Goal: Obtain resource: Obtain resource

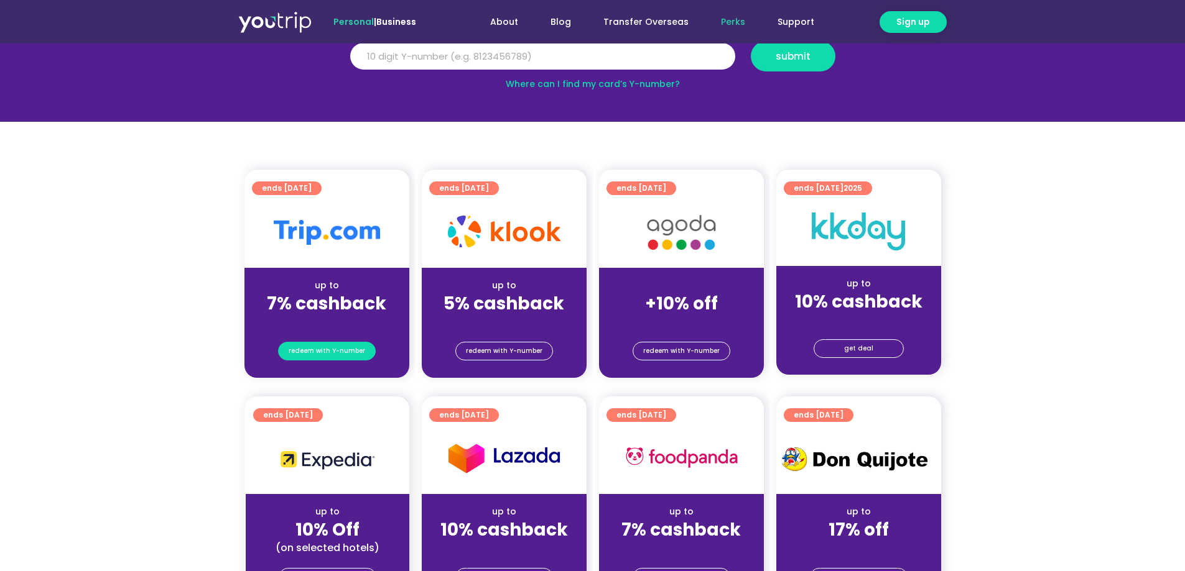
click at [349, 347] on span "redeem with Y-number" at bounding box center [327, 351] width 76 height 17
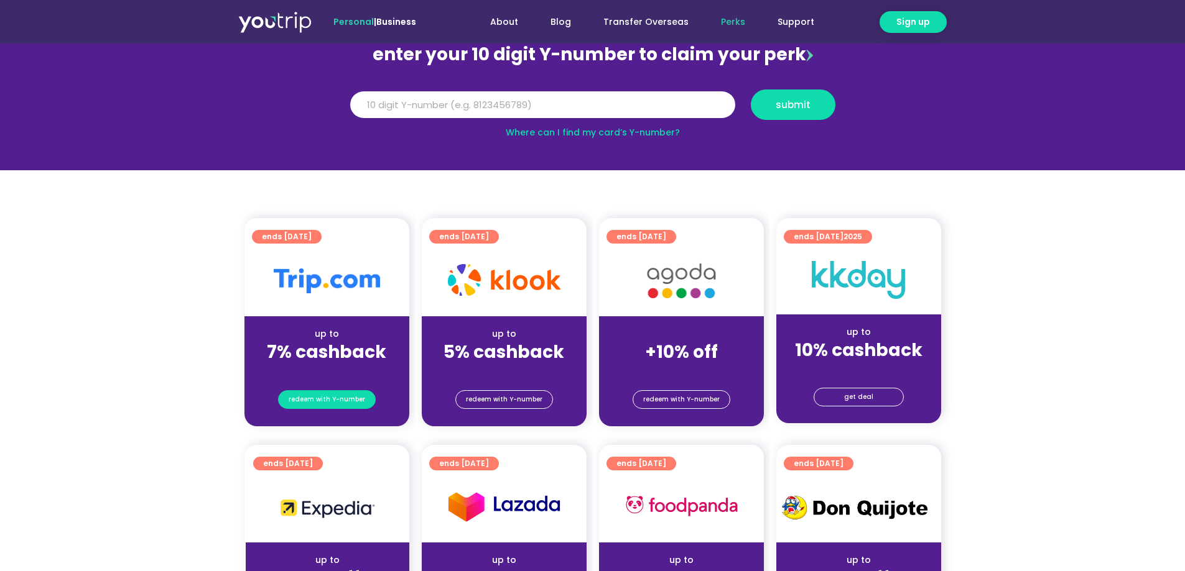
scroll to position [137, 0]
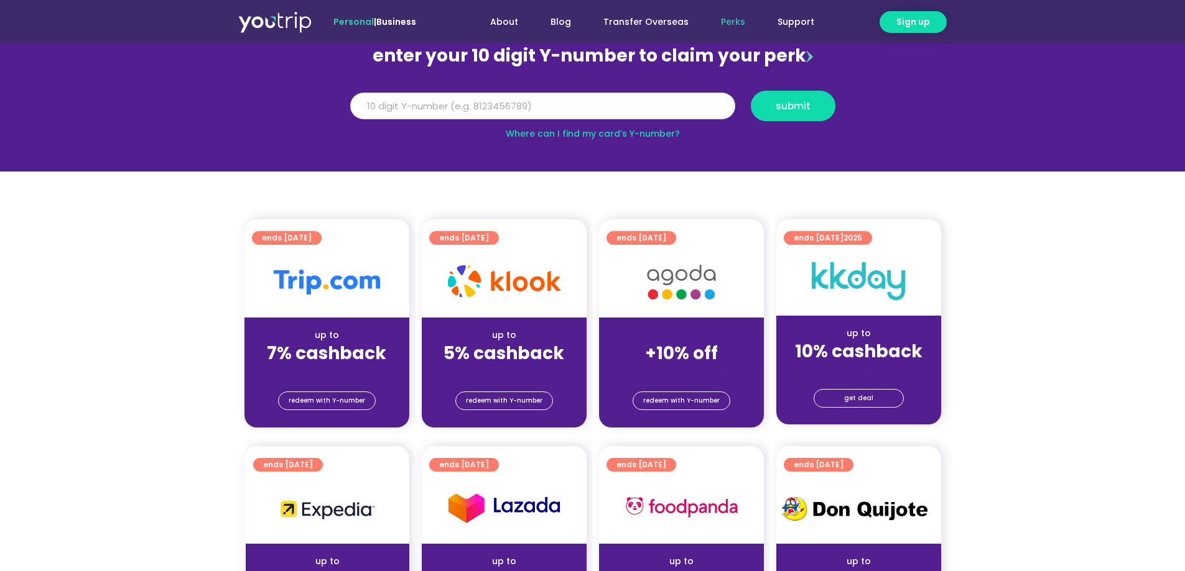
click at [449, 101] on input "Y Number" at bounding box center [542, 106] width 385 height 27
type input "8198220435"
click at [800, 103] on span "submit" at bounding box center [792, 105] width 35 height 9
